Goal: Information Seeking & Learning: Learn about a topic

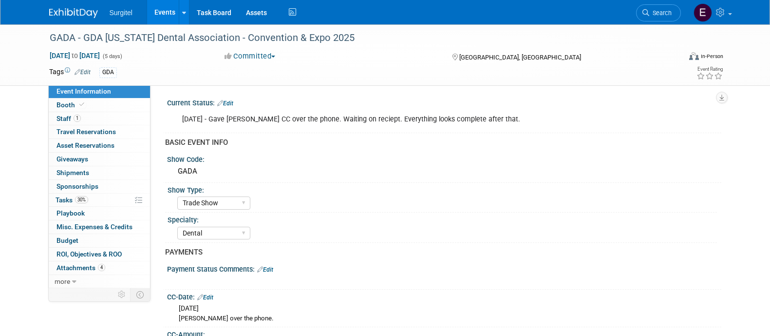
select select "Trade Show"
select select "Dental"
select select "Rewards - 12003"
select select "No"
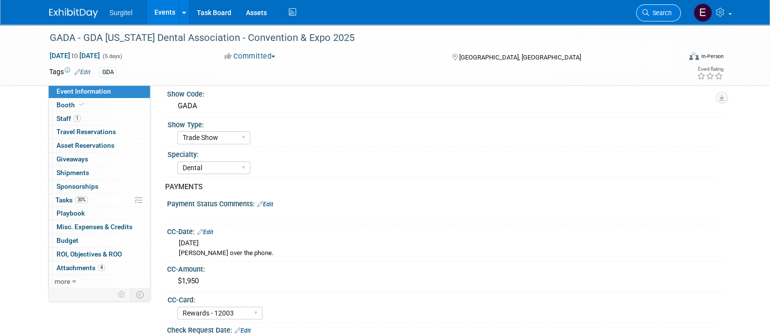
click at [666, 16] on span "Search" at bounding box center [661, 12] width 22 height 7
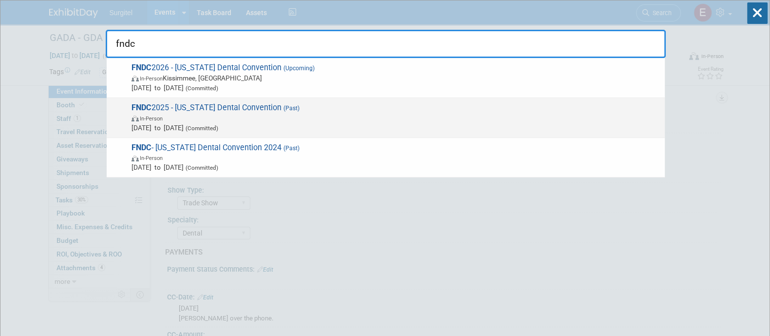
type input "fndc"
click at [263, 128] on span "Jun 19, 2025 to Jun 21, 2025 (Committed)" at bounding box center [396, 128] width 529 height 10
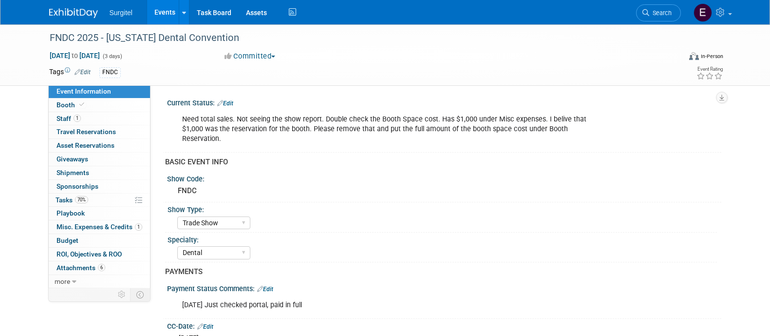
select select "Trade Show"
select select "Dental"
select select "SkyMiles - 93008"
select select "No"
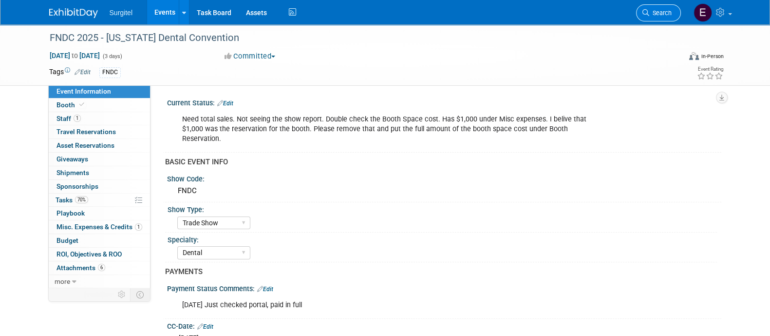
click at [655, 13] on span "Search" at bounding box center [661, 12] width 22 height 7
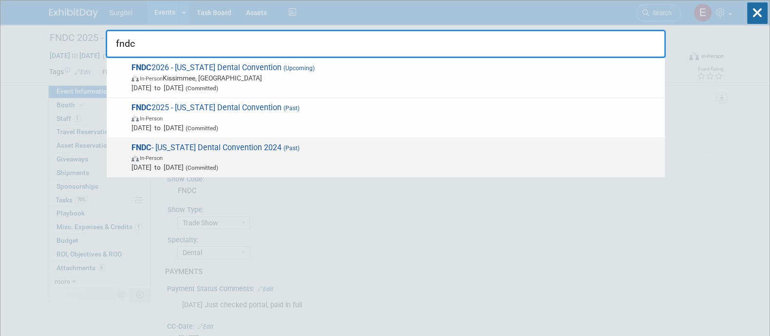
type input "fndc"
click at [571, 151] on span "FNDC - Florida Dental Convention 2024 (Past) In-Person Jun 20, 2024 to Jun 22, …" at bounding box center [395, 158] width 532 height 30
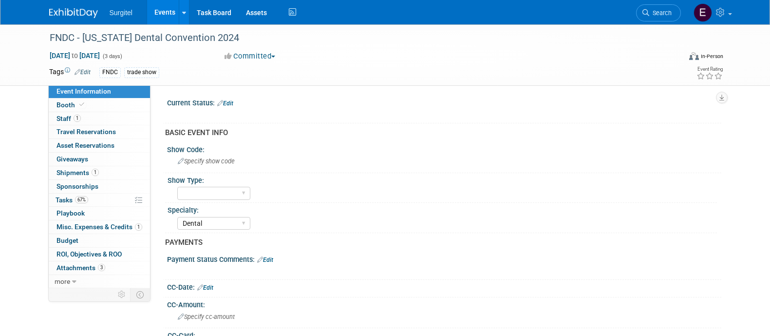
select select "Dental"
select select "Yes"
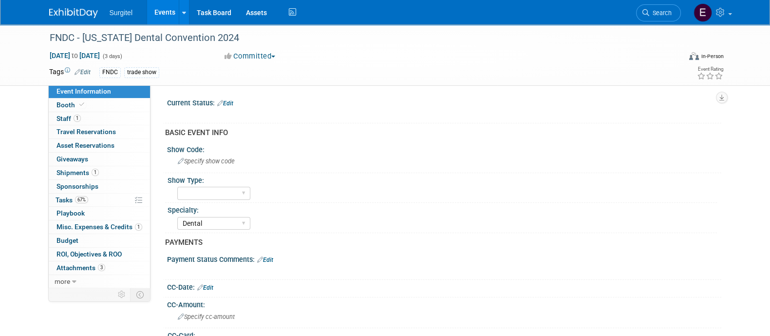
click at [165, 16] on link "Events" at bounding box center [165, 12] width 36 height 24
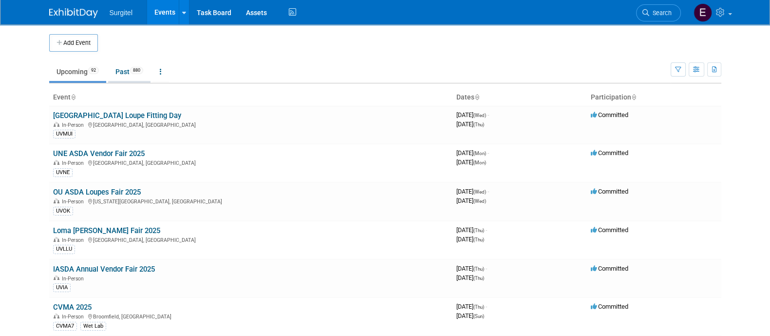
click at [135, 70] on span "880" at bounding box center [136, 70] width 13 height 7
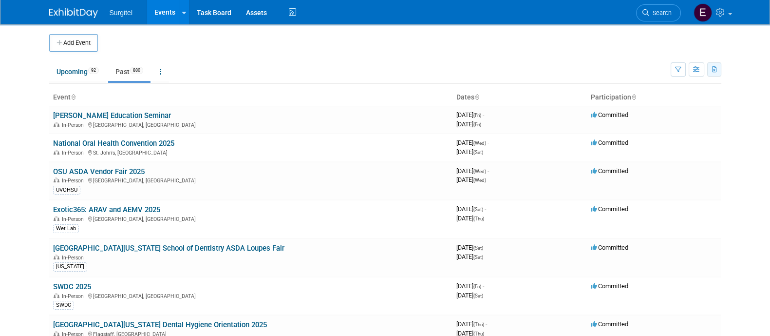
click at [717, 69] on icon "button" at bounding box center [714, 70] width 5 height 6
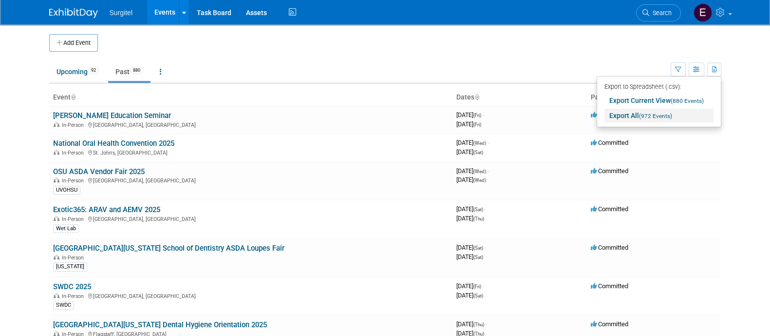
click at [679, 116] on link "Export All (972 Events)" at bounding box center [659, 116] width 109 height 14
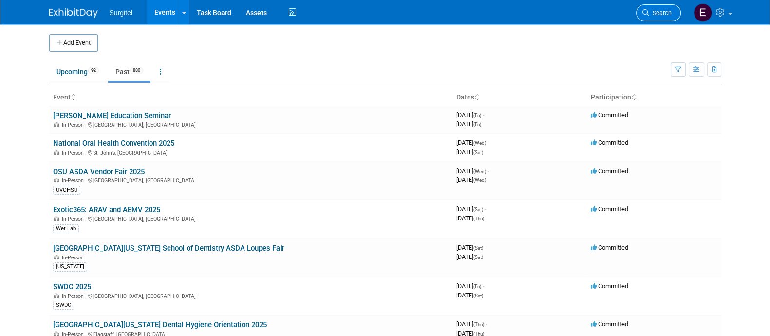
click at [651, 8] on link "Search" at bounding box center [658, 12] width 45 height 17
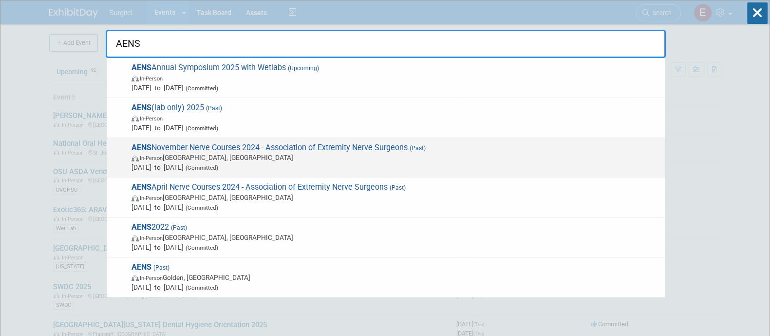
type input "AENS"
click at [369, 158] on span "In-Person Key West, FL" at bounding box center [396, 158] width 529 height 10
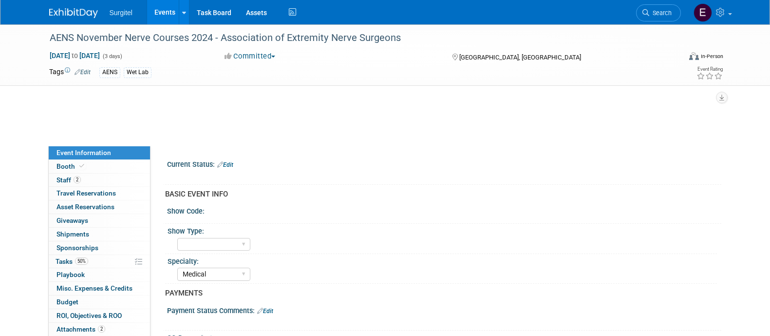
select select "Medical"
select select "Rewards - 12003"
select select "Yes"
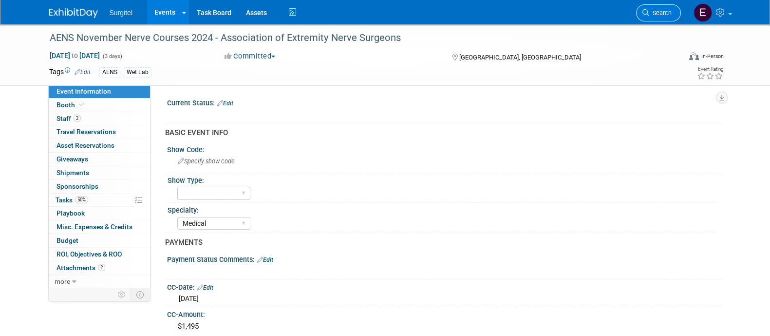
click at [665, 15] on span "Search" at bounding box center [661, 12] width 22 height 7
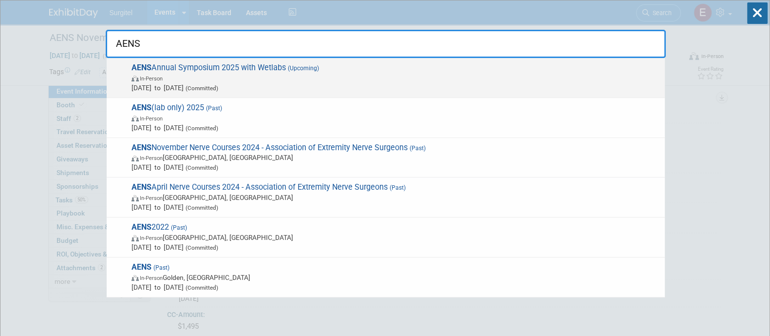
type input "AENS"
click at [210, 84] on span "Nov 7, 2025 to Nov 9, 2025 (Committed)" at bounding box center [396, 88] width 529 height 10
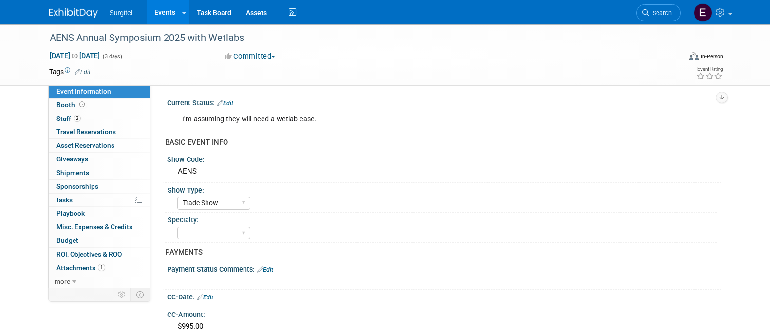
select select "Trade Show"
select select "SkyMiles - 93008"
select select "No"
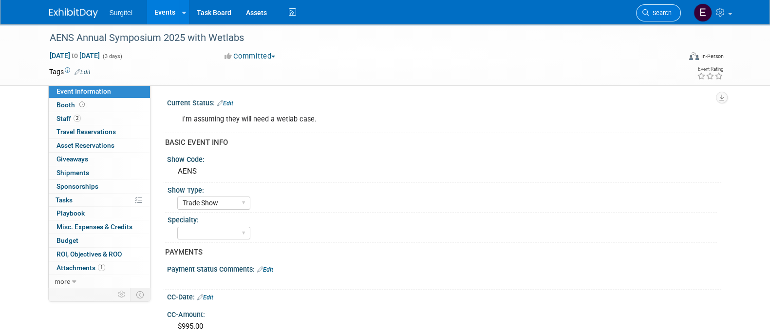
click at [675, 10] on link "Search" at bounding box center [658, 12] width 45 height 17
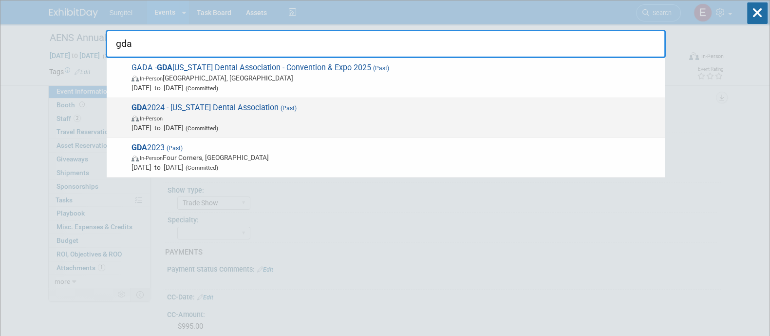
type input "gda"
click at [480, 123] on span "Jul 3, 2024 to Jul 6, 2024 (Committed)" at bounding box center [396, 128] width 529 height 10
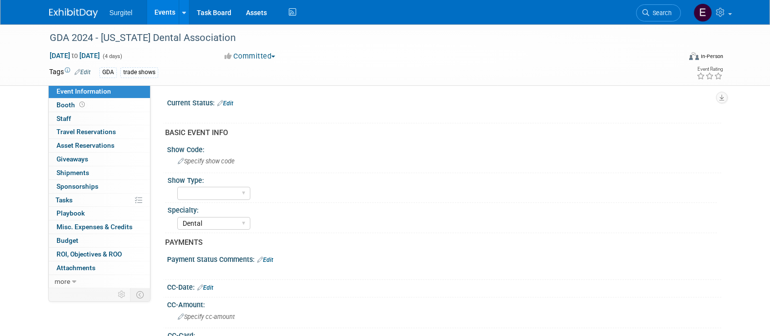
select select "Dental"
select select "No"
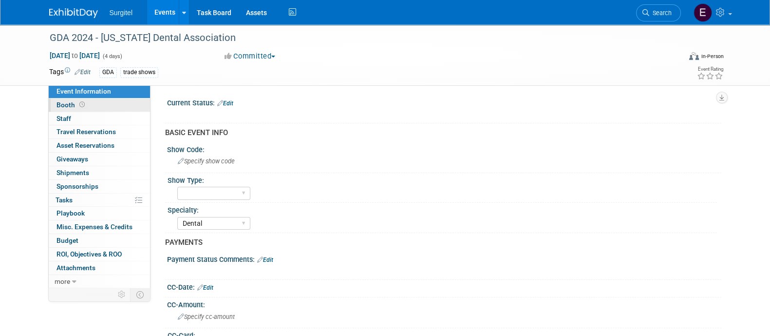
click at [106, 105] on link "Booth" at bounding box center [99, 104] width 101 height 13
